Goal: Transaction & Acquisition: Purchase product/service

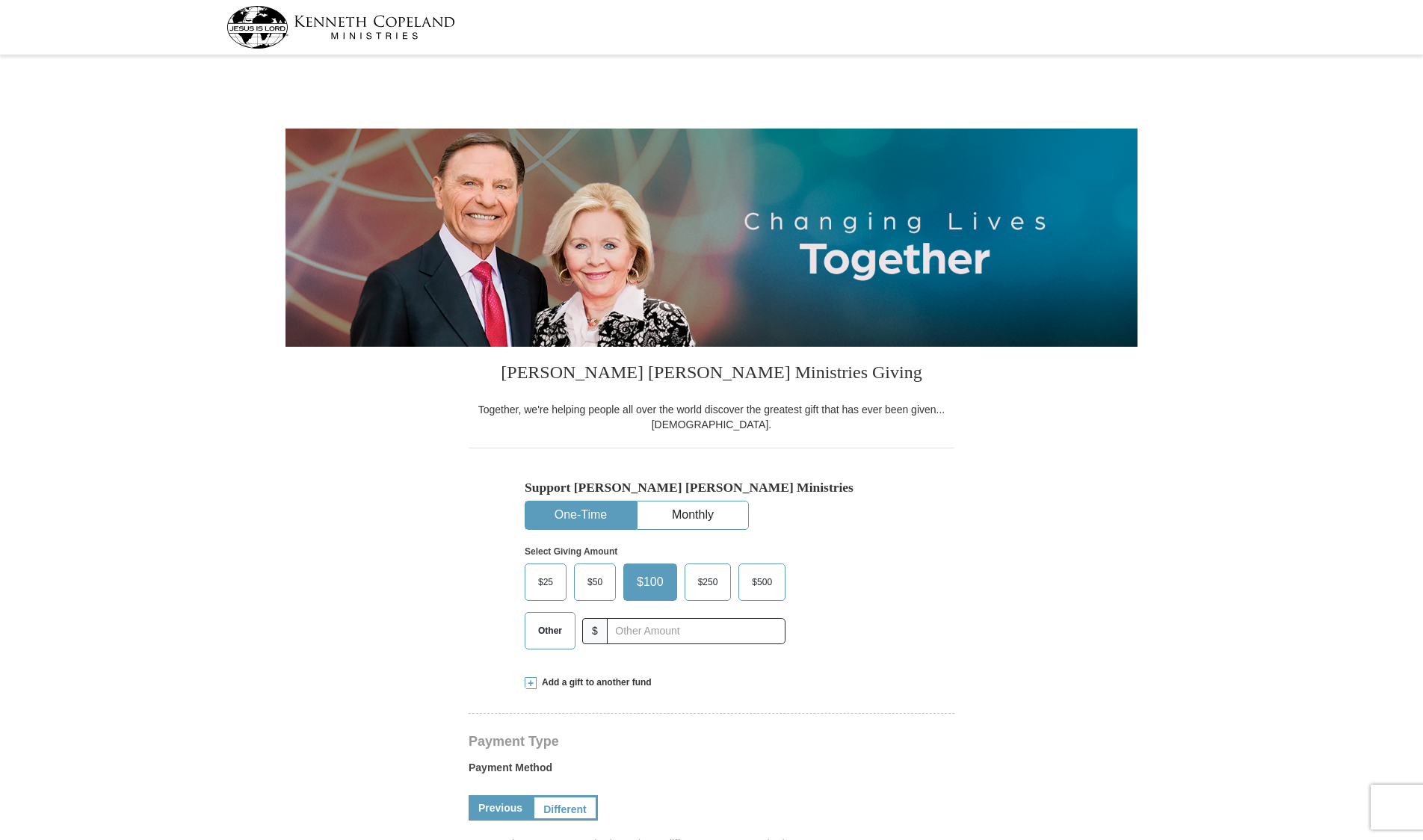
select select "AL"
click at [593, 580] on span "$50" at bounding box center [594, 582] width 29 height 23
click at [0, 0] on input "$50" at bounding box center [0, 0] width 0 height 0
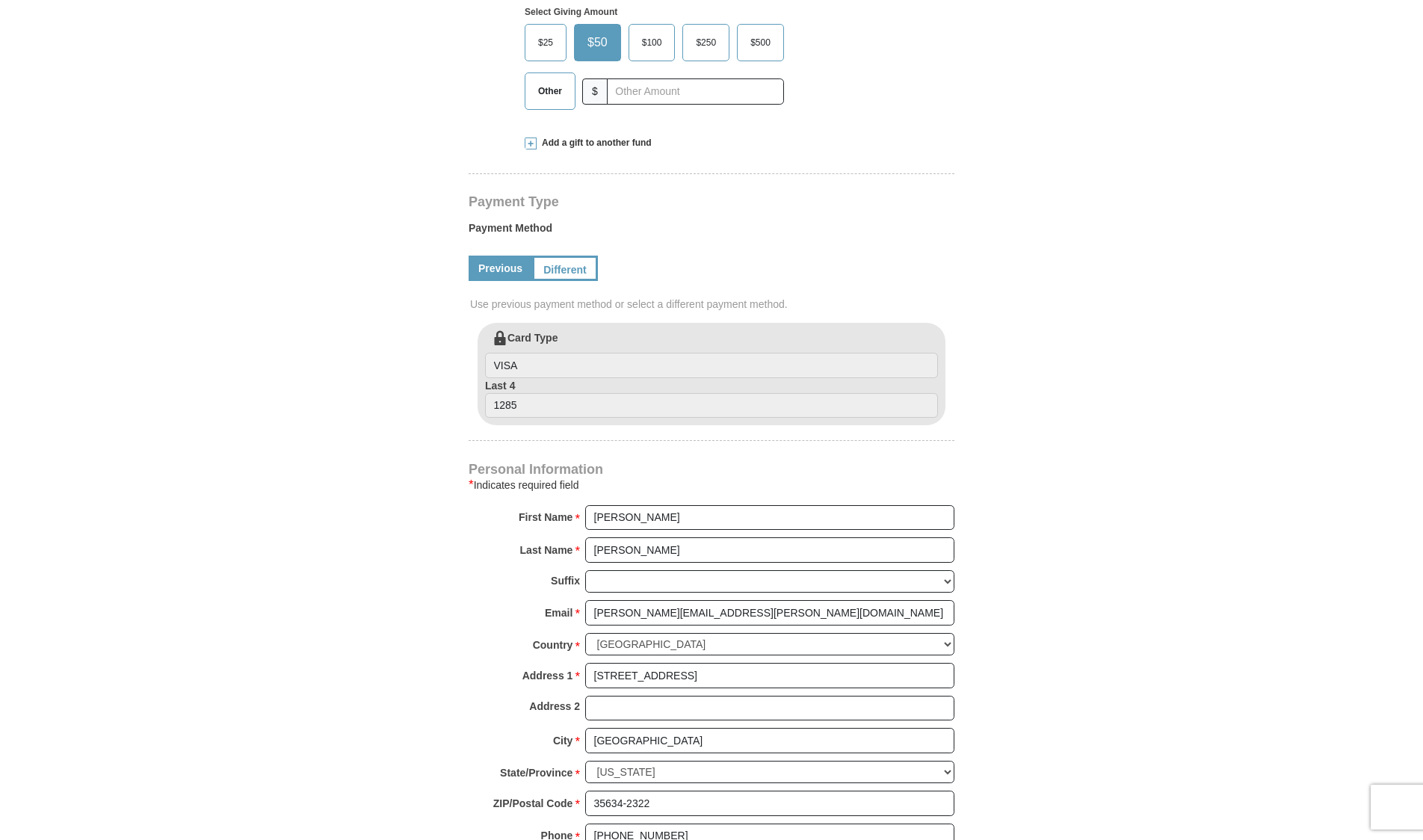
scroll to position [554, 0]
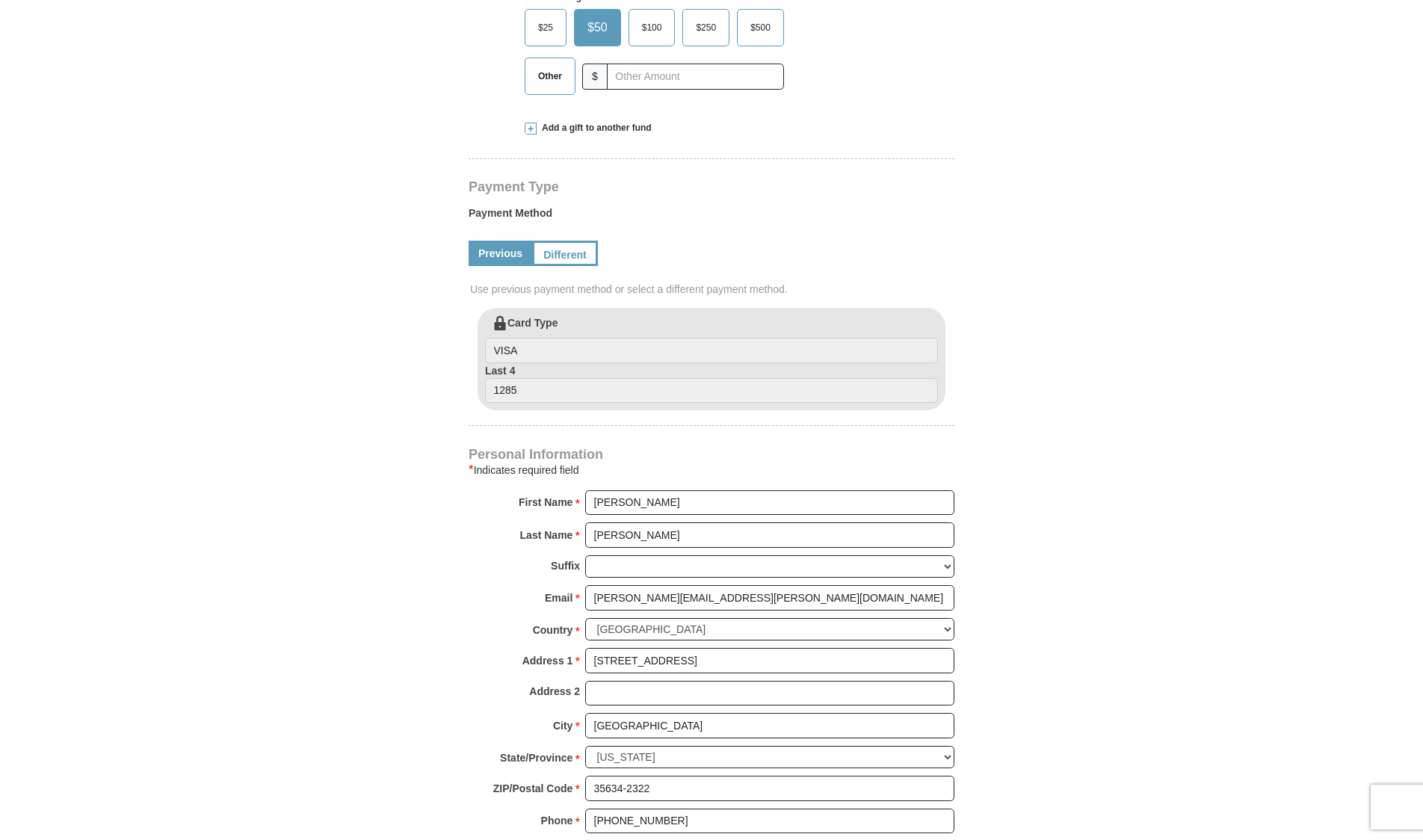
click at [570, 243] on link "Different" at bounding box center [565, 254] width 66 height 25
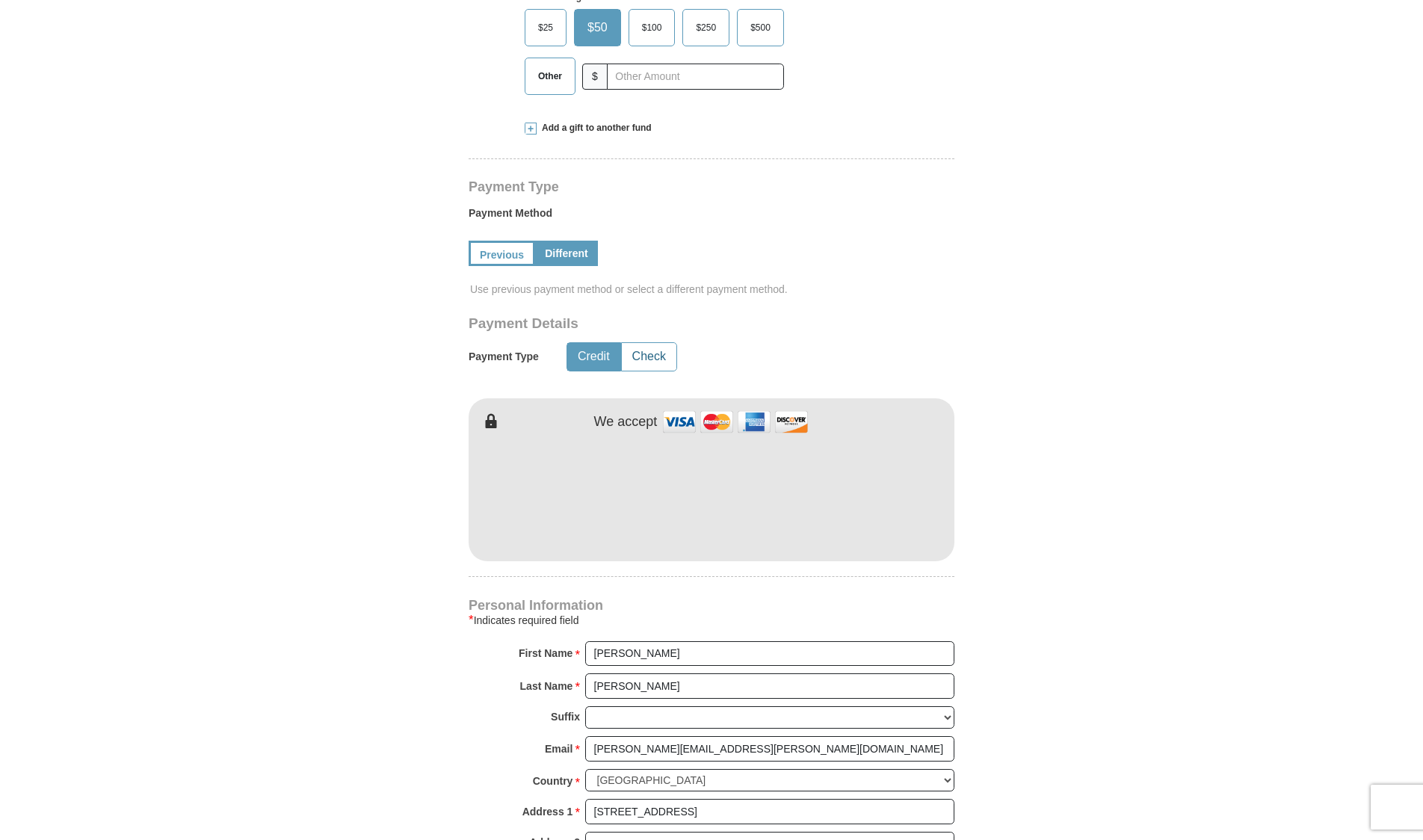
click at [649, 362] on button "Check" at bounding box center [649, 356] width 55 height 28
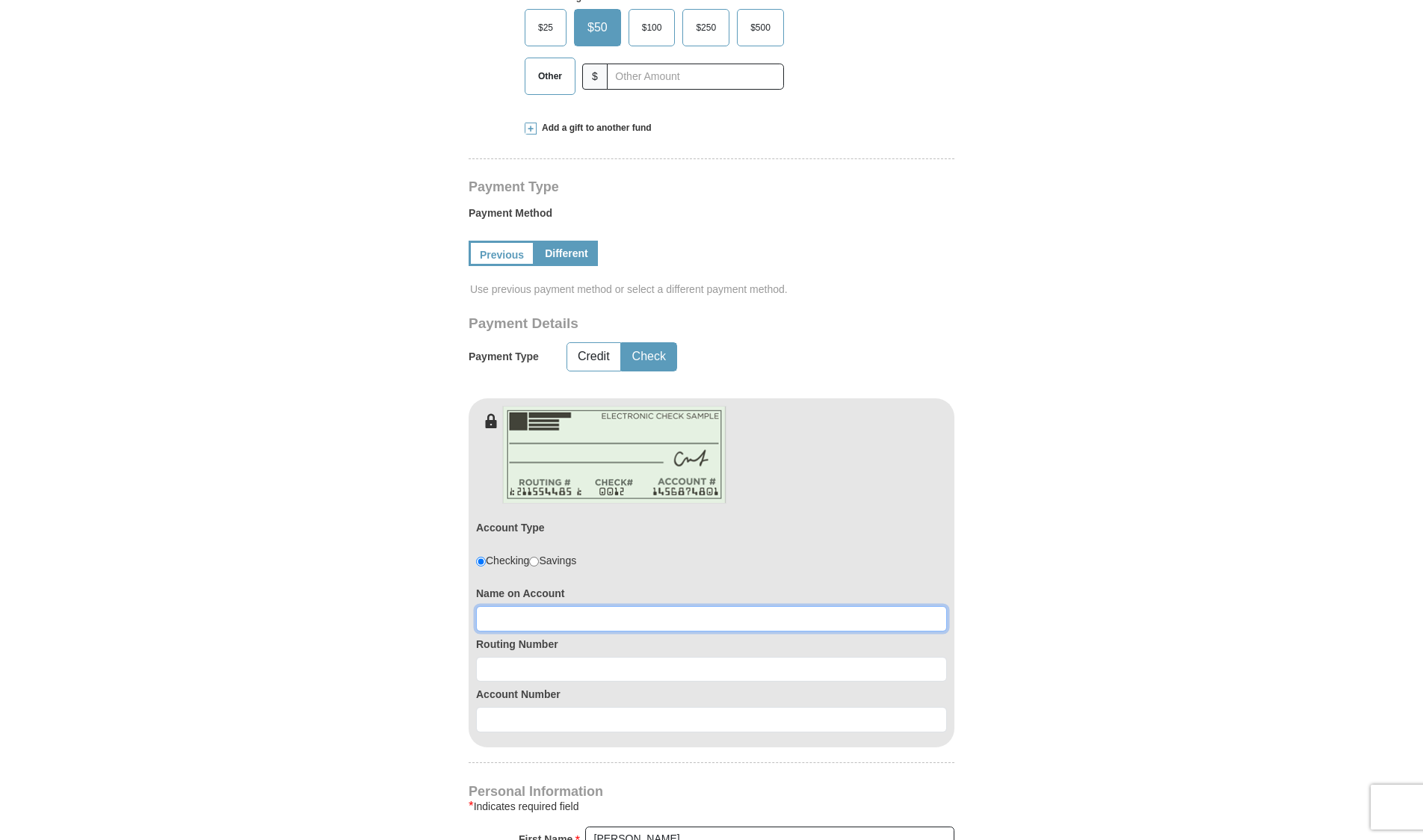
click at [590, 618] on input at bounding box center [711, 618] width 471 height 25
type input "Higginbotham Software and Consulting"
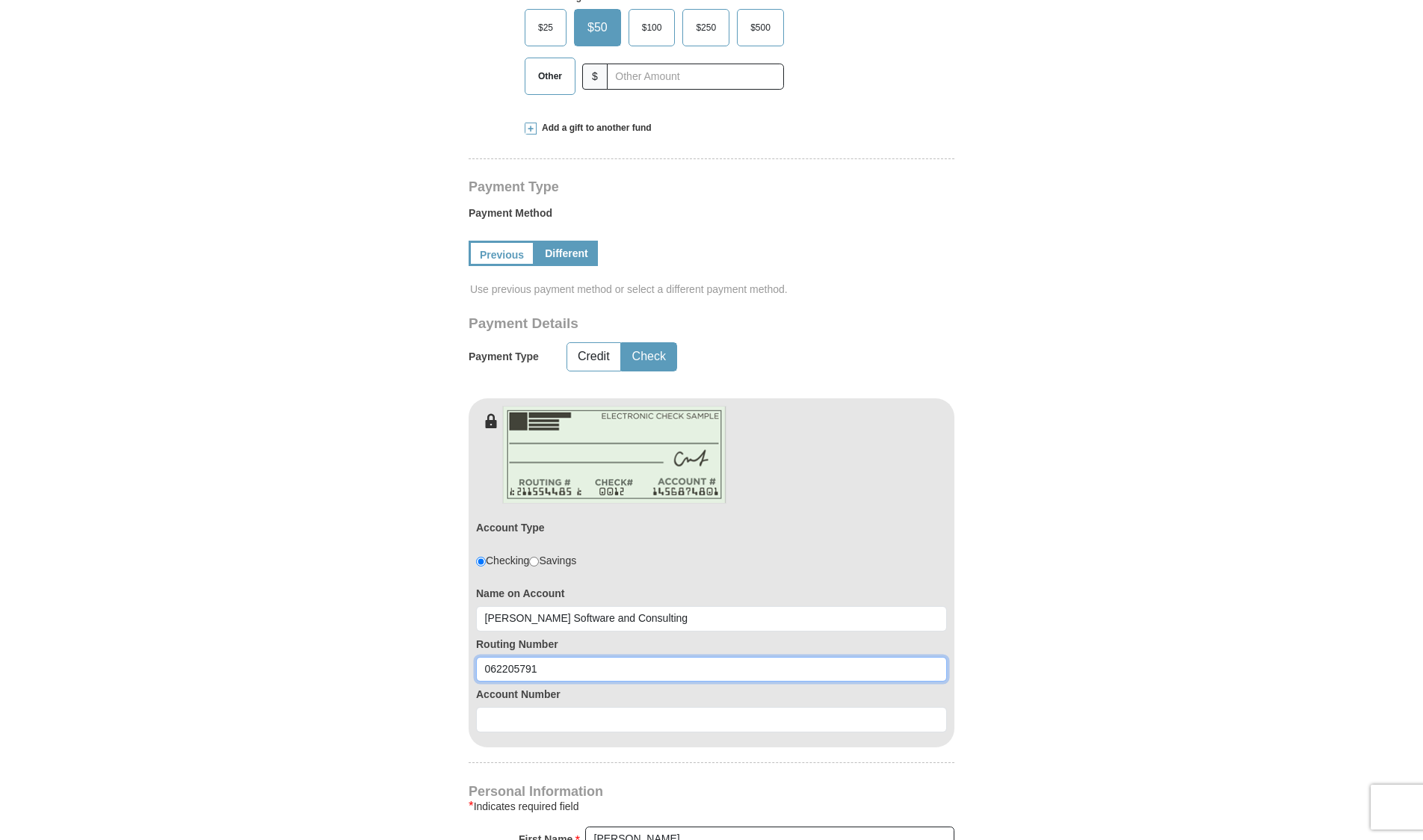
type input "062205791"
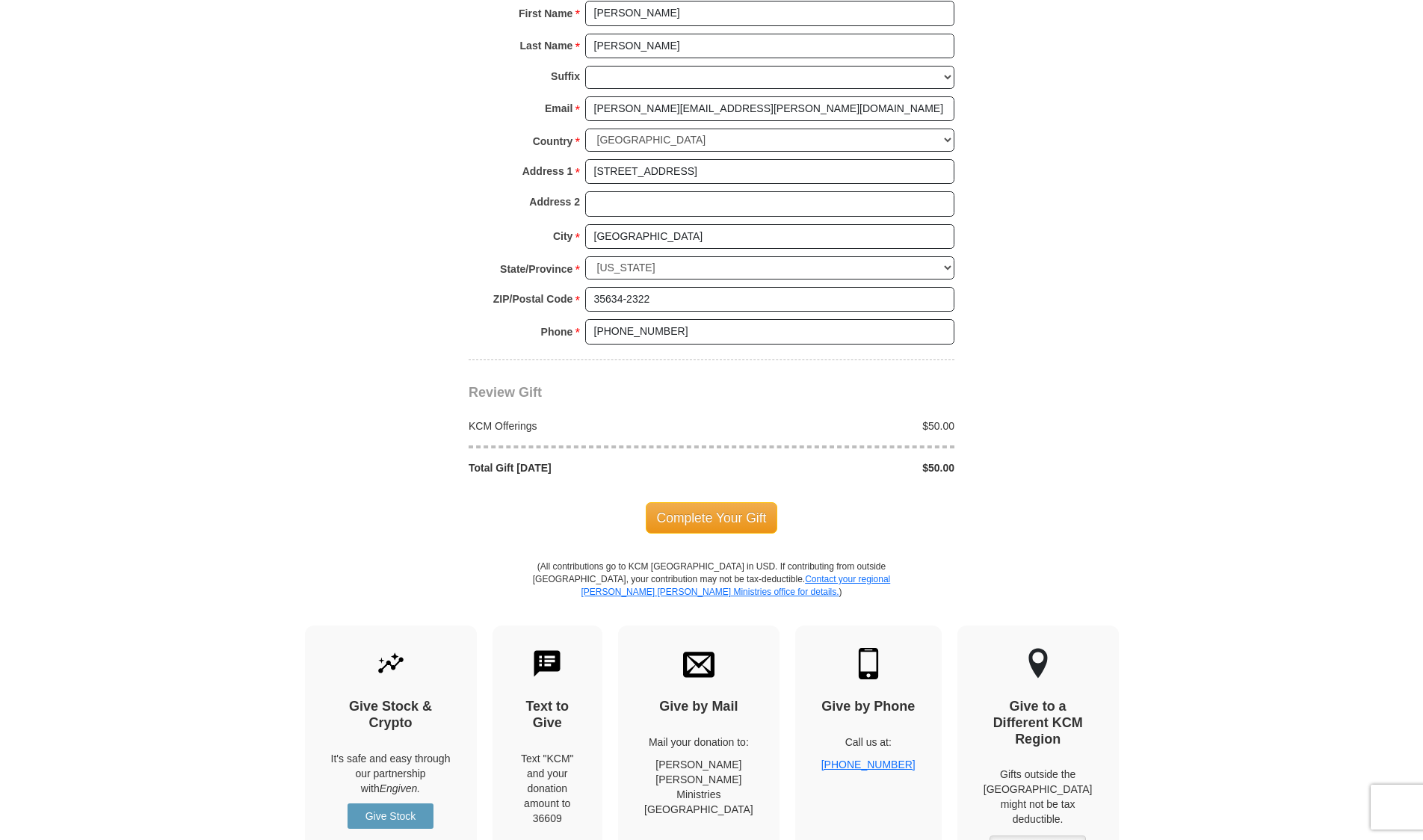
scroll to position [1394, 0]
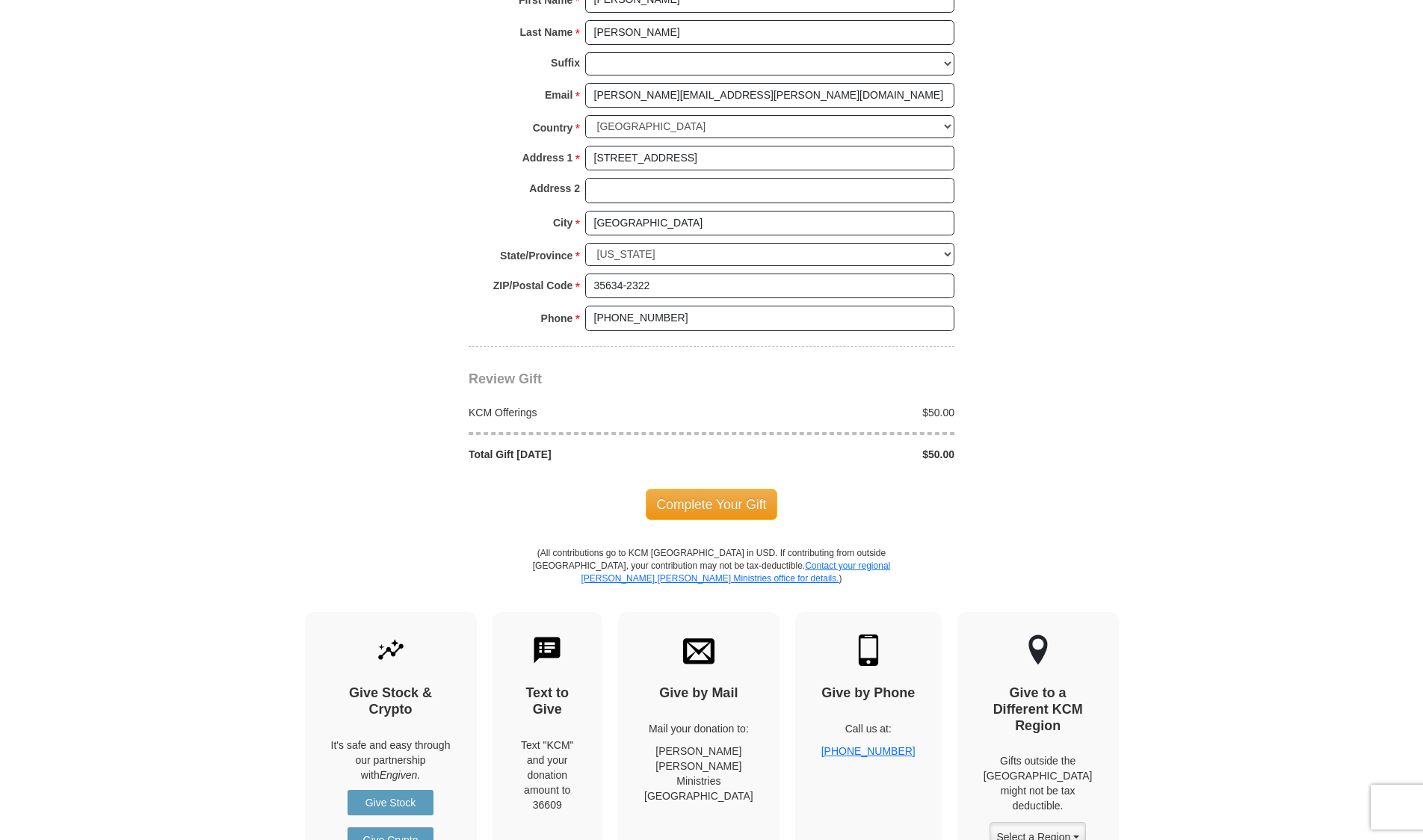
type input "3194620"
click at [720, 500] on span "Complete Your Gift" at bounding box center [711, 504] width 132 height 31
